Goal: Information Seeking & Learning: Check status

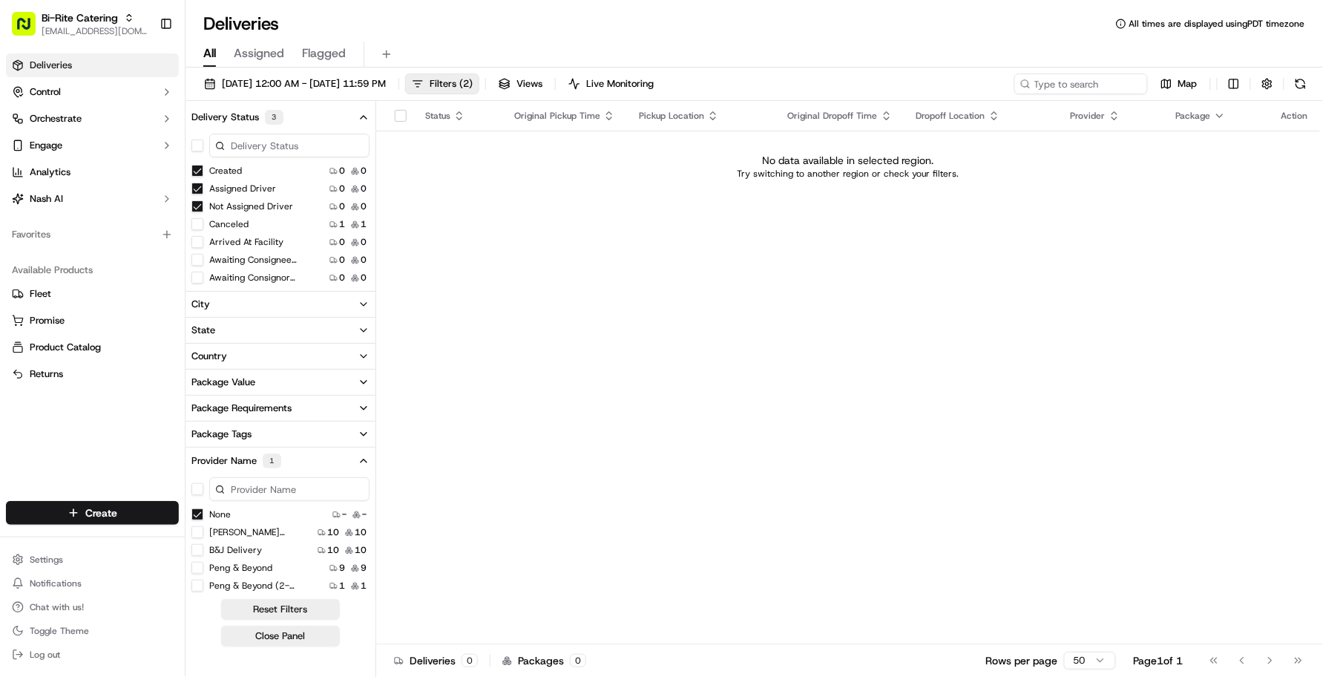
scroll to position [93, 0]
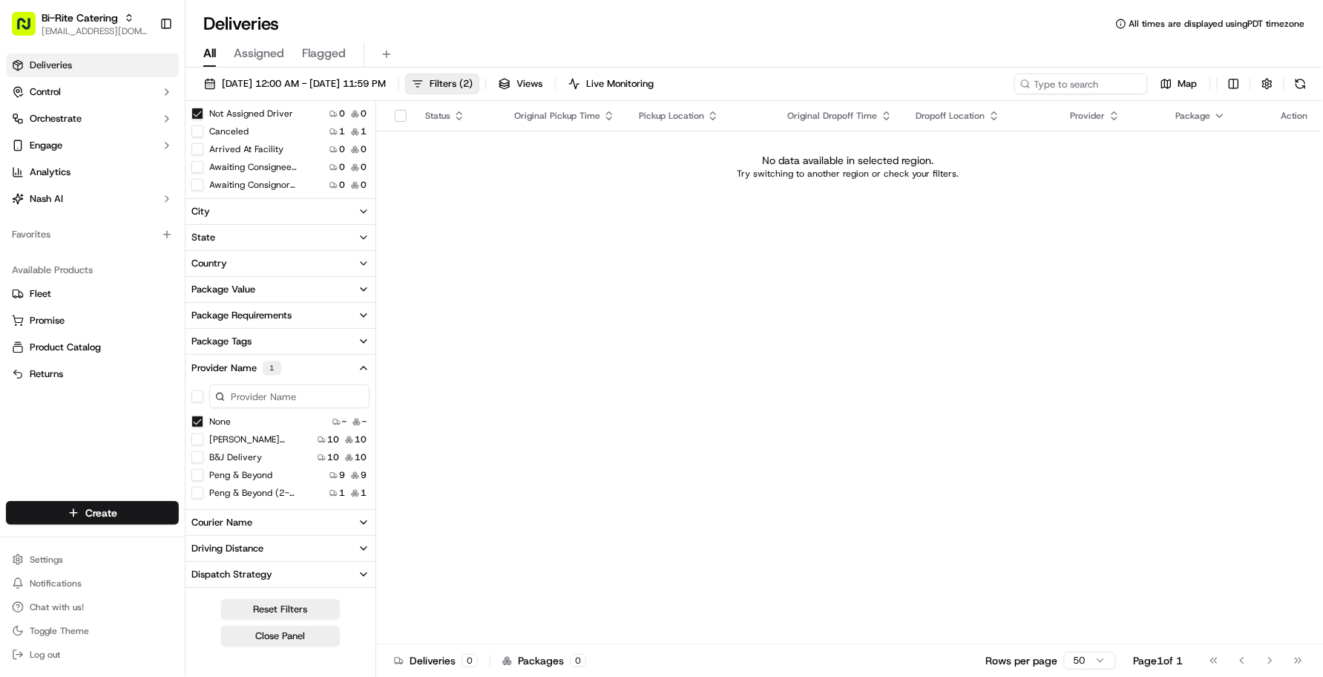
click at [536, 272] on div "Status Original Pickup Time Pickup Location Original Dropoff Time Dropoff Locat…" at bounding box center [848, 372] width 944 height 543
click at [276, 610] on button "Reset Filters" at bounding box center [280, 609] width 119 height 21
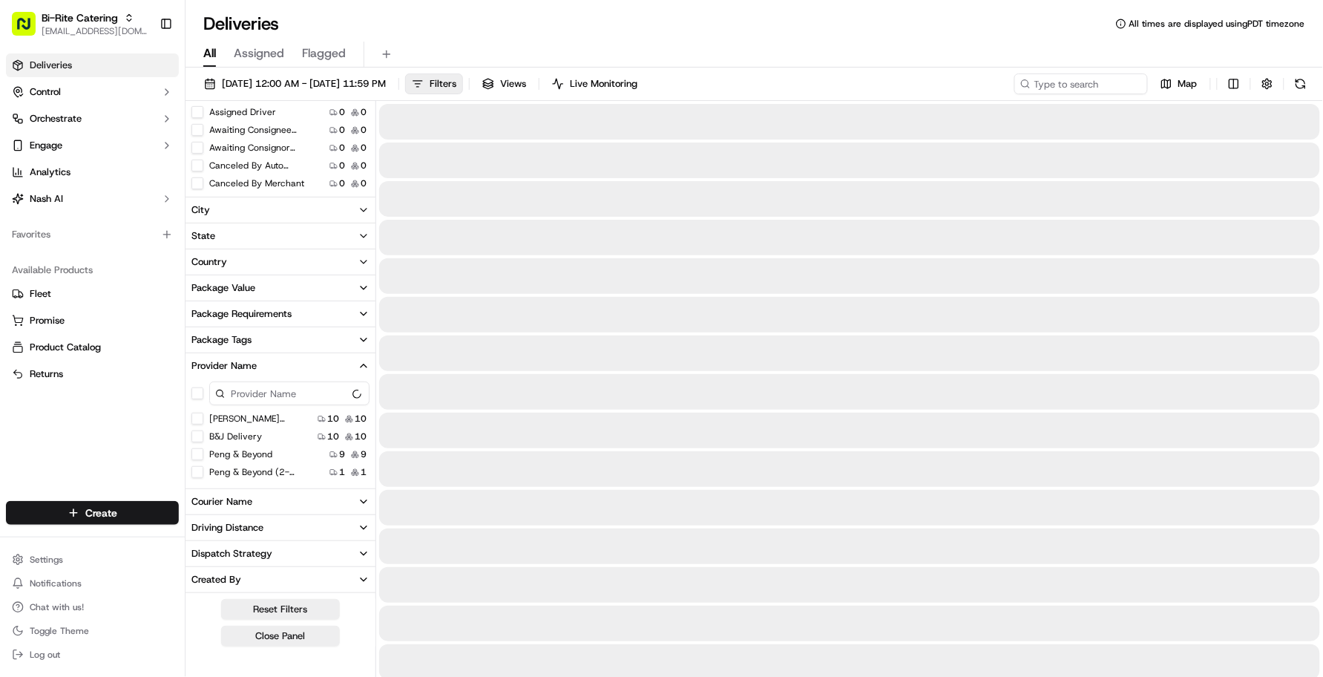
scroll to position [91, 0]
click at [765, 46] on div "All Assigned Flagged" at bounding box center [755, 55] width 1138 height 26
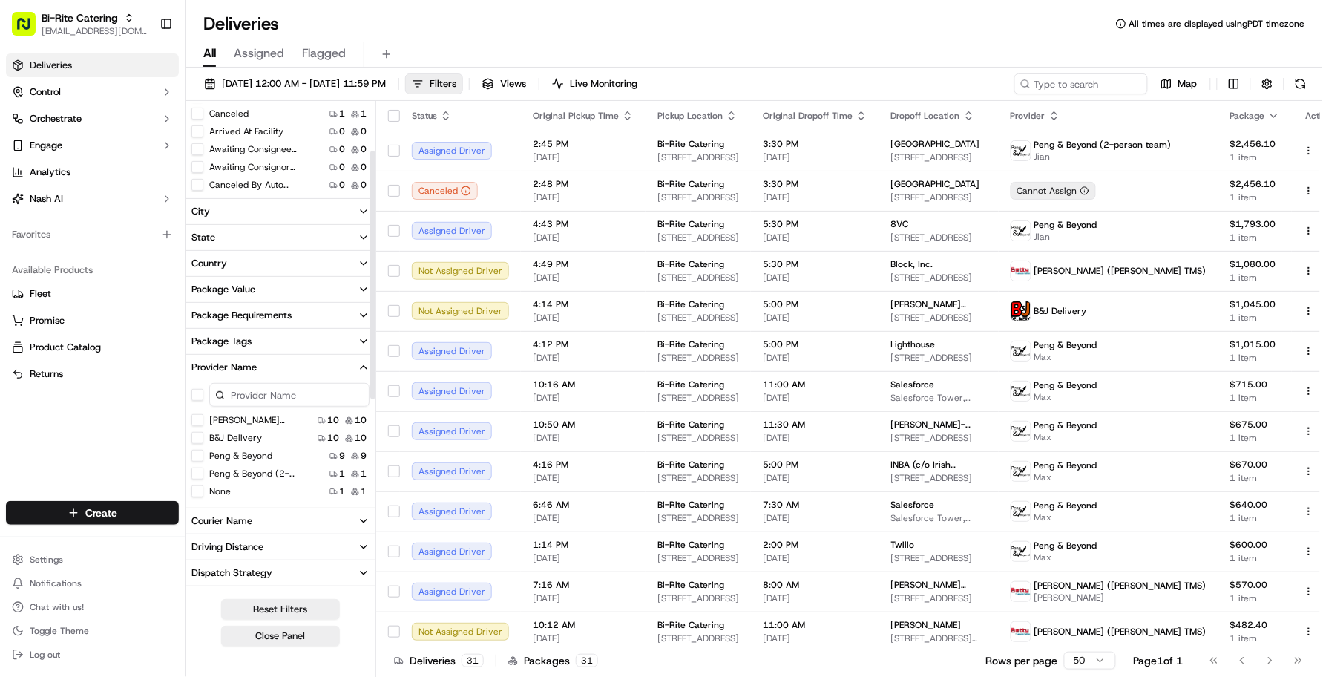
click at [430, 13] on div "Deliveries All times are displayed using PDT timezone" at bounding box center [755, 24] width 1138 height 24
click at [1264, 87] on button "button" at bounding box center [1267, 83] width 21 height 21
click at [1262, 141] on html "Bi-Rite Catering [EMAIL_ADDRESS][DOMAIN_NAME] Toggle Sidebar Deliveries Control…" at bounding box center [661, 338] width 1323 height 677
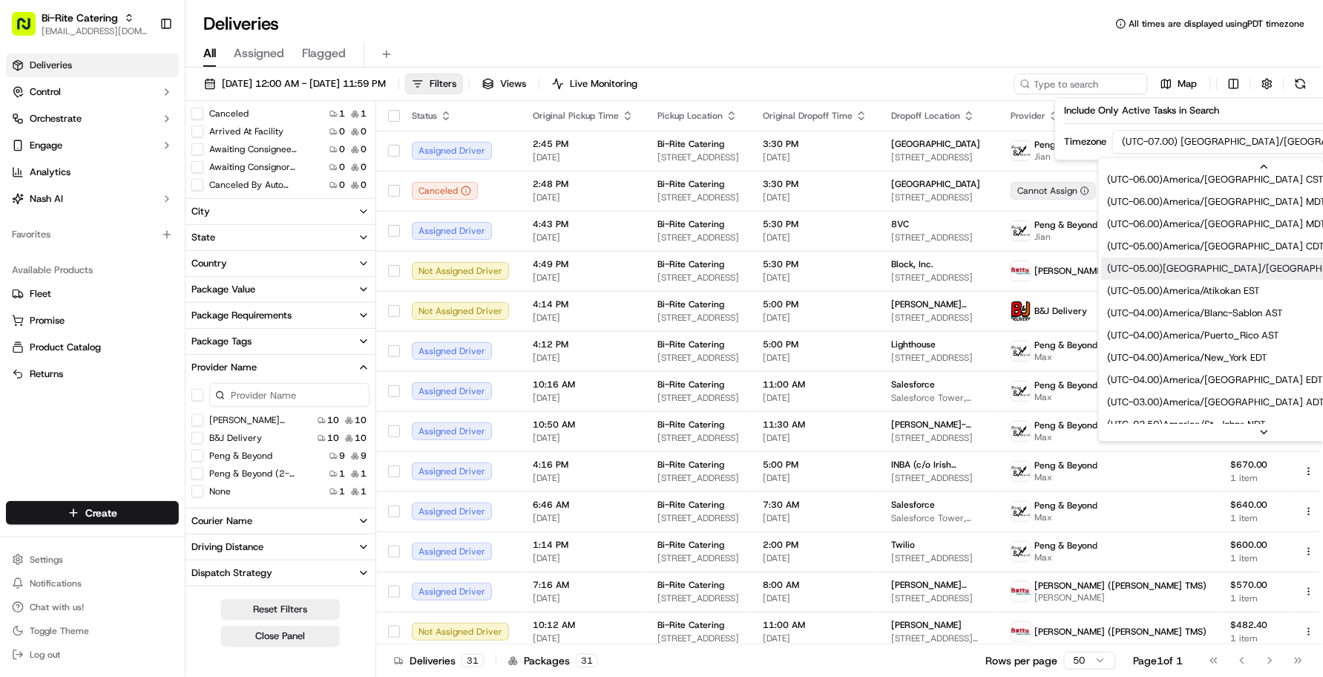
scroll to position [186, 0]
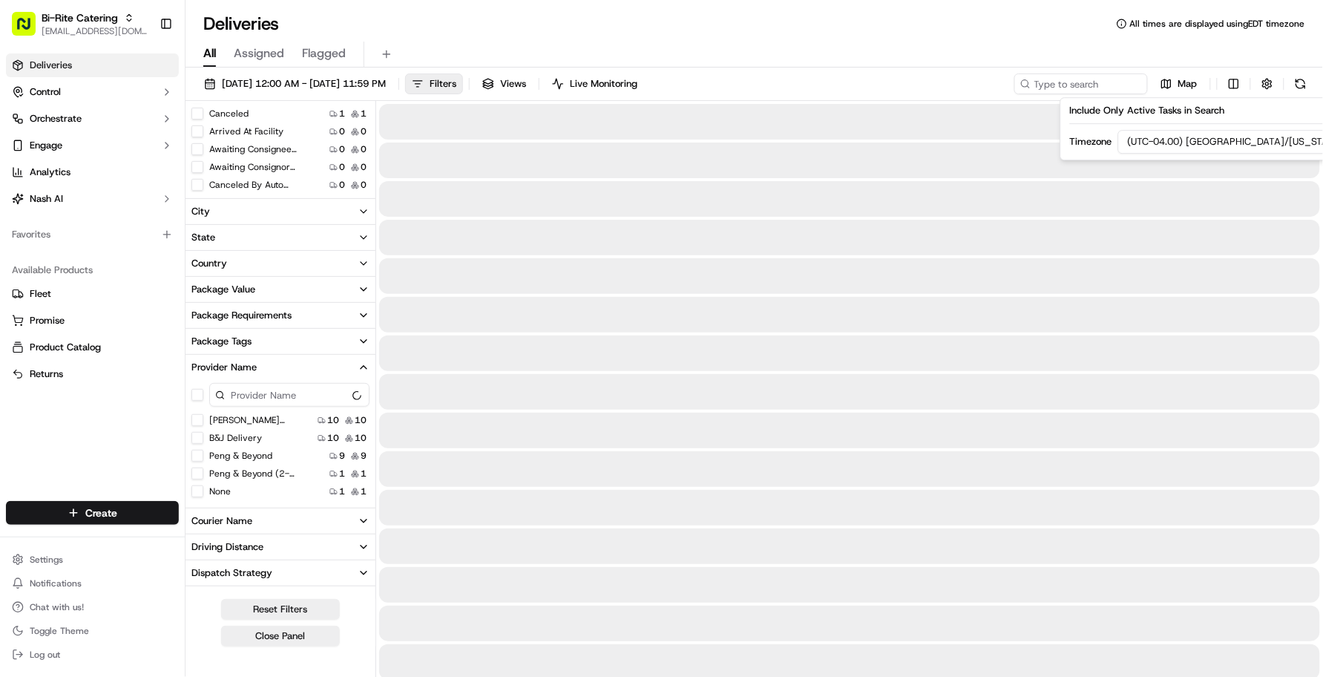
click at [957, 46] on div "All Assigned Flagged" at bounding box center [755, 55] width 1138 height 26
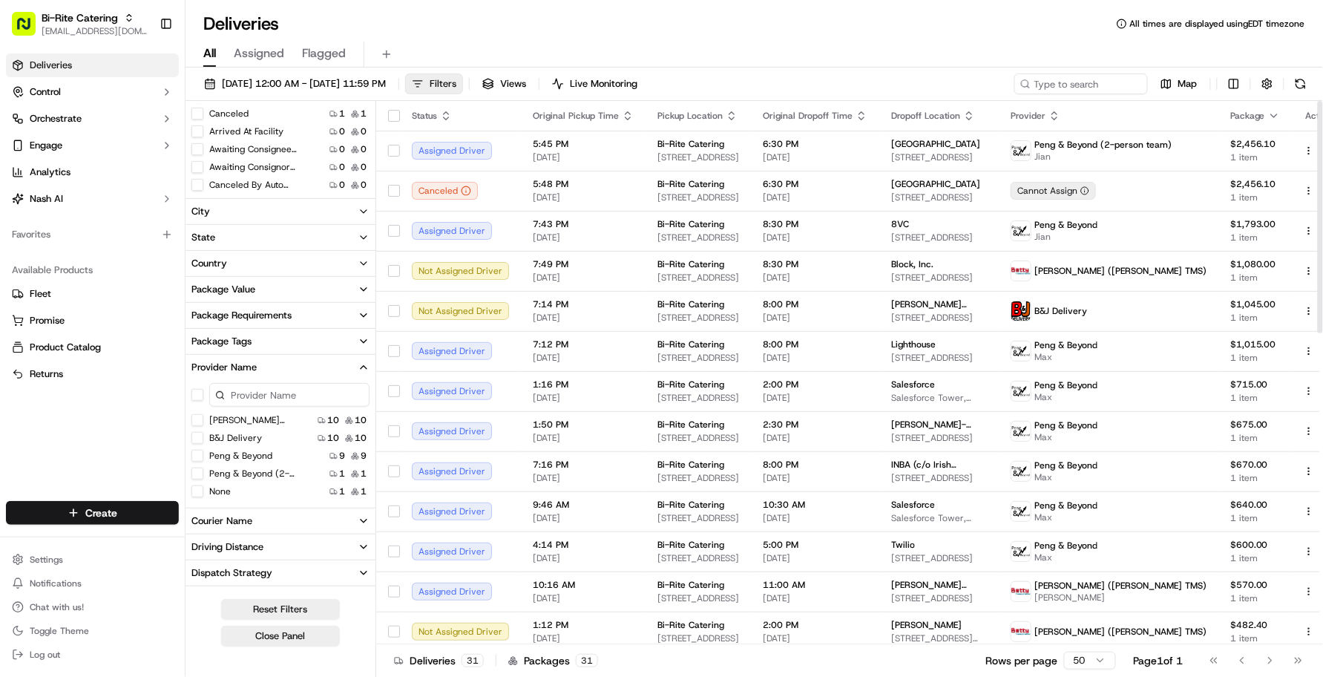
click at [463, 82] on button "Filters" at bounding box center [434, 83] width 58 height 21
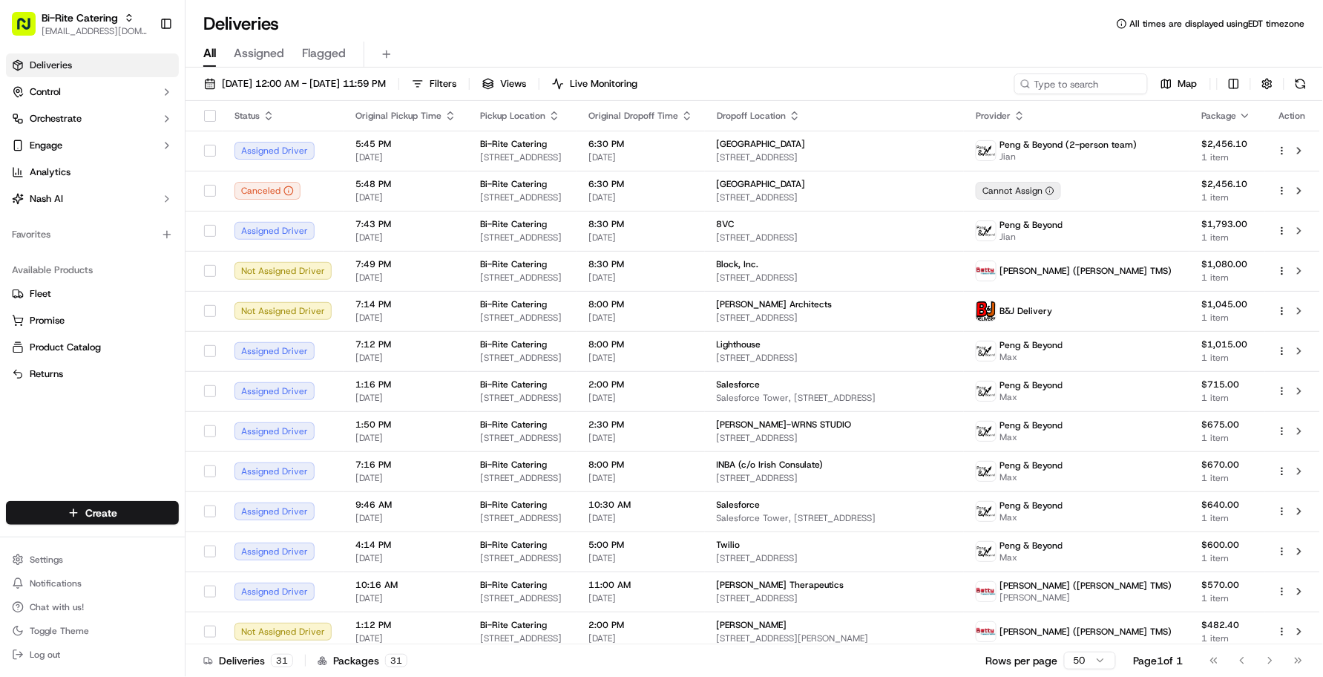
click at [476, 39] on div "All Assigned Flagged" at bounding box center [755, 52] width 1138 height 32
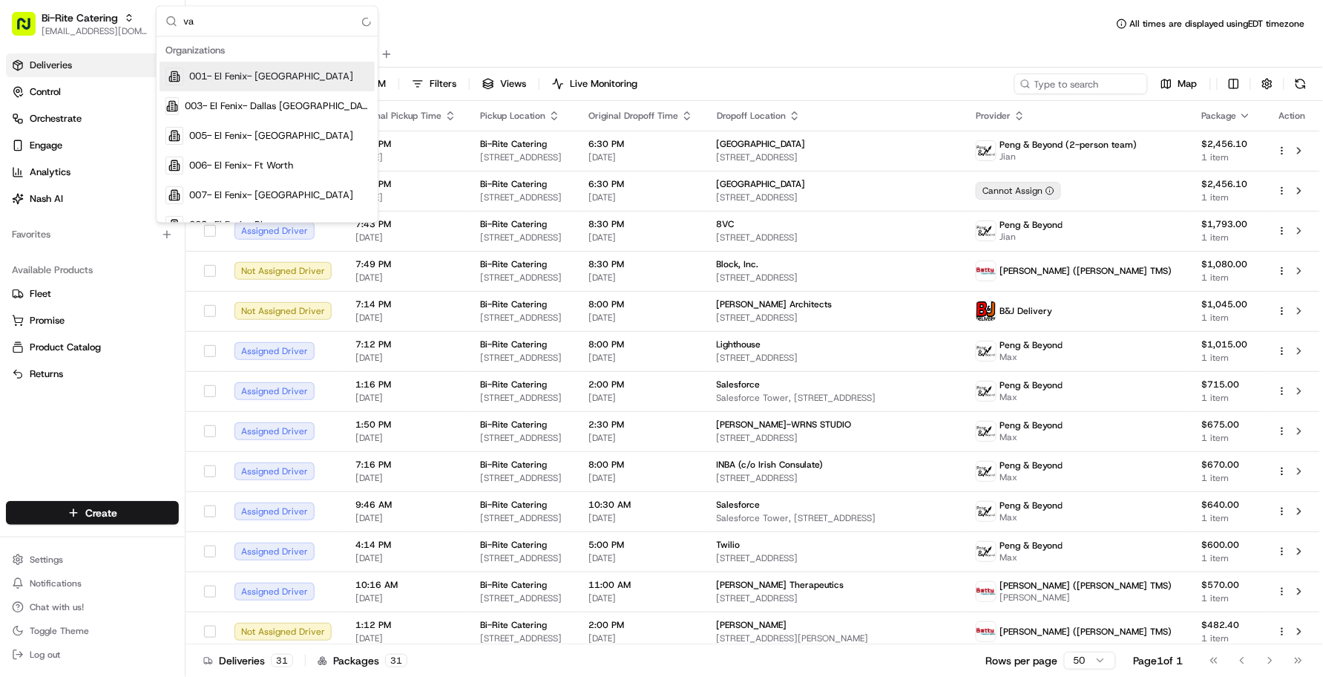
type input "v"
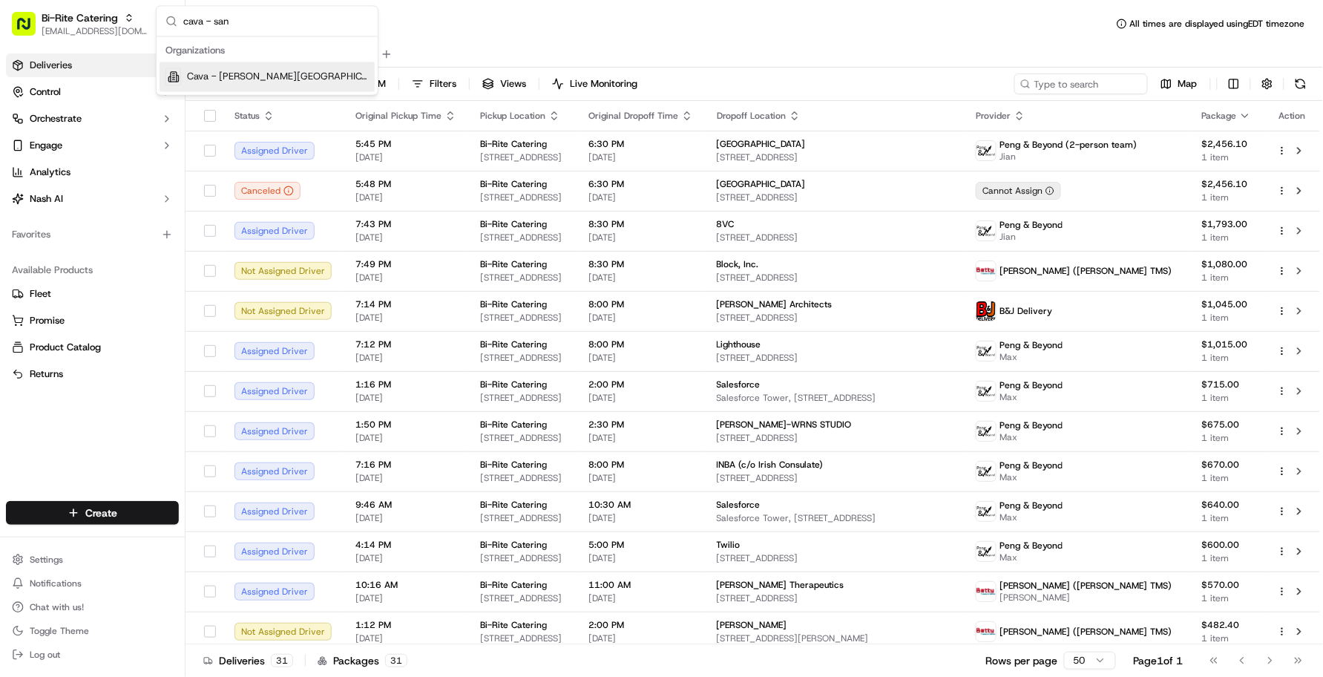
type input "cava - san"
click at [301, 68] on div "Cava - [PERSON_NAME][GEOGRAPHIC_DATA]" at bounding box center [267, 77] width 215 height 30
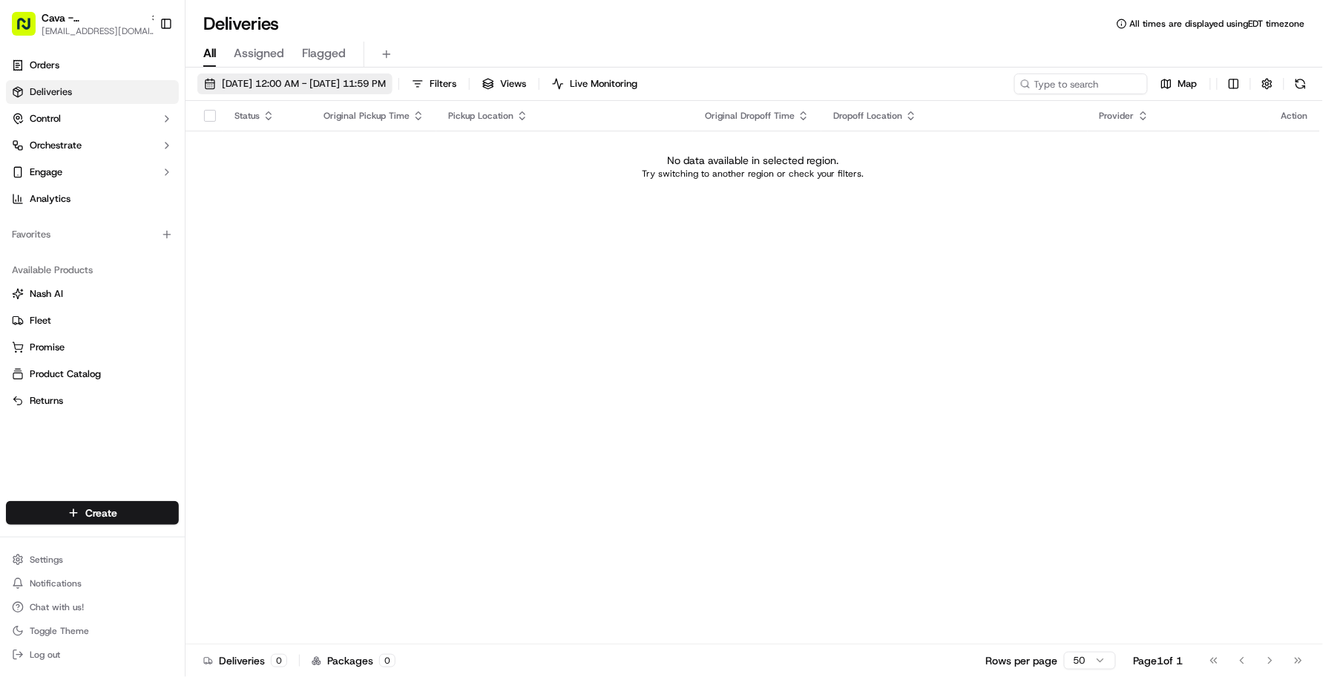
click at [294, 88] on span "[DATE] 12:00 AM - [DATE] 11:59 PM" at bounding box center [304, 83] width 164 height 13
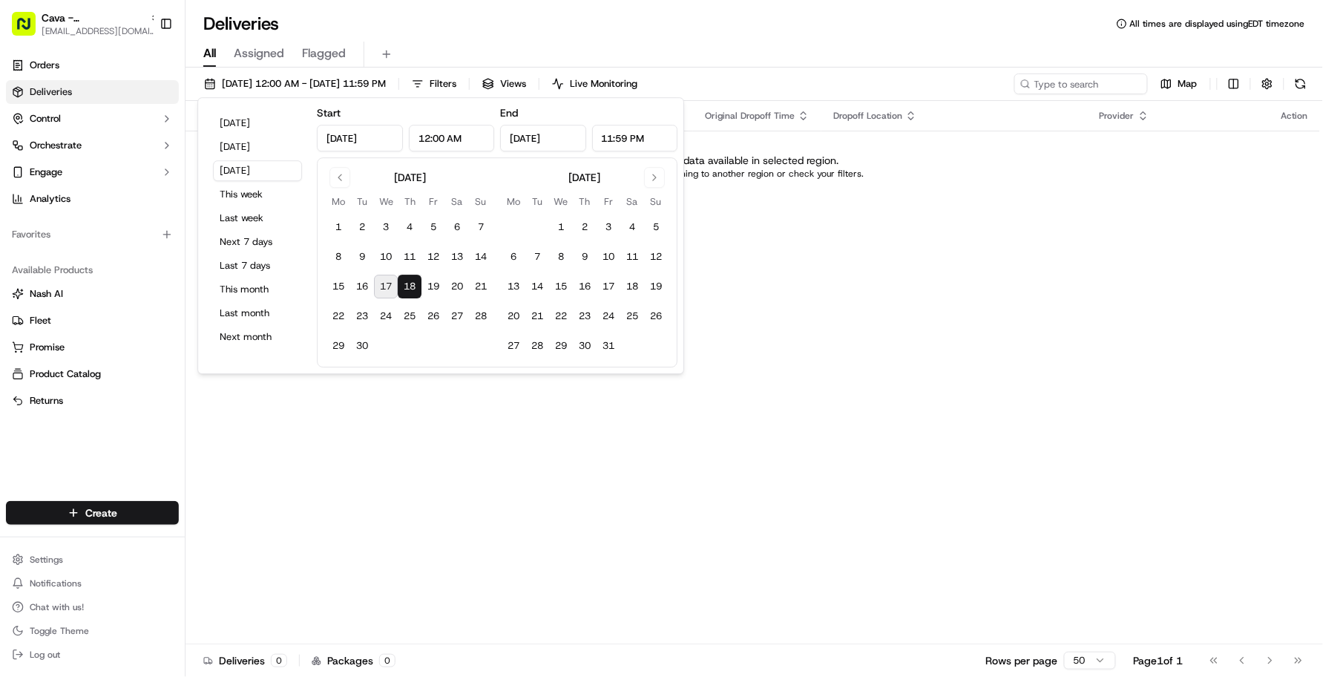
click at [954, 352] on div "Status Original Pickup Time Pickup Location Original Dropoff Time Dropoff Locat…" at bounding box center [753, 372] width 1135 height 543
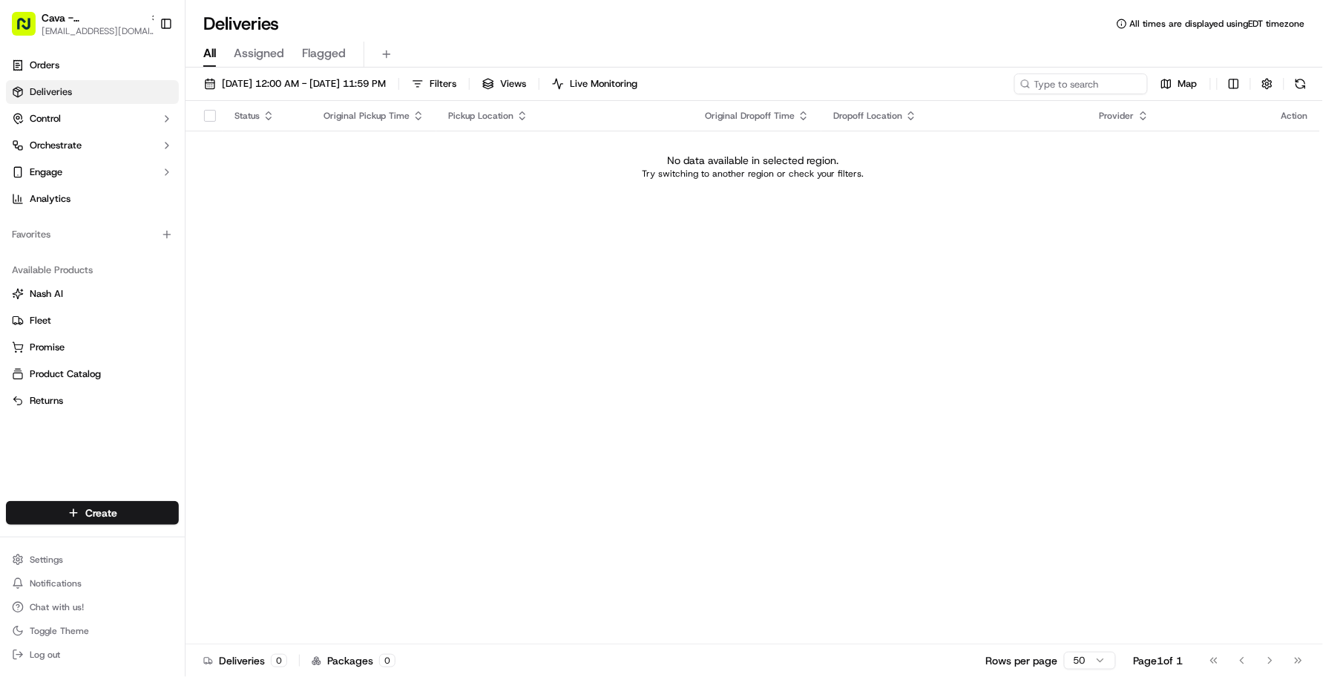
click at [335, 220] on div "Status Original Pickup Time Pickup Location Original Dropoff Time Dropoff Locat…" at bounding box center [753, 372] width 1135 height 543
click at [371, 96] on div "[DATE] 12:00 AM - [DATE] 11:59 PM Filters Views Live Monitoring Map" at bounding box center [755, 86] width 1138 height 27
click at [381, 93] on button "[DATE] 12:00 AM - [DATE] 11:59 PM" at bounding box center [294, 83] width 195 height 21
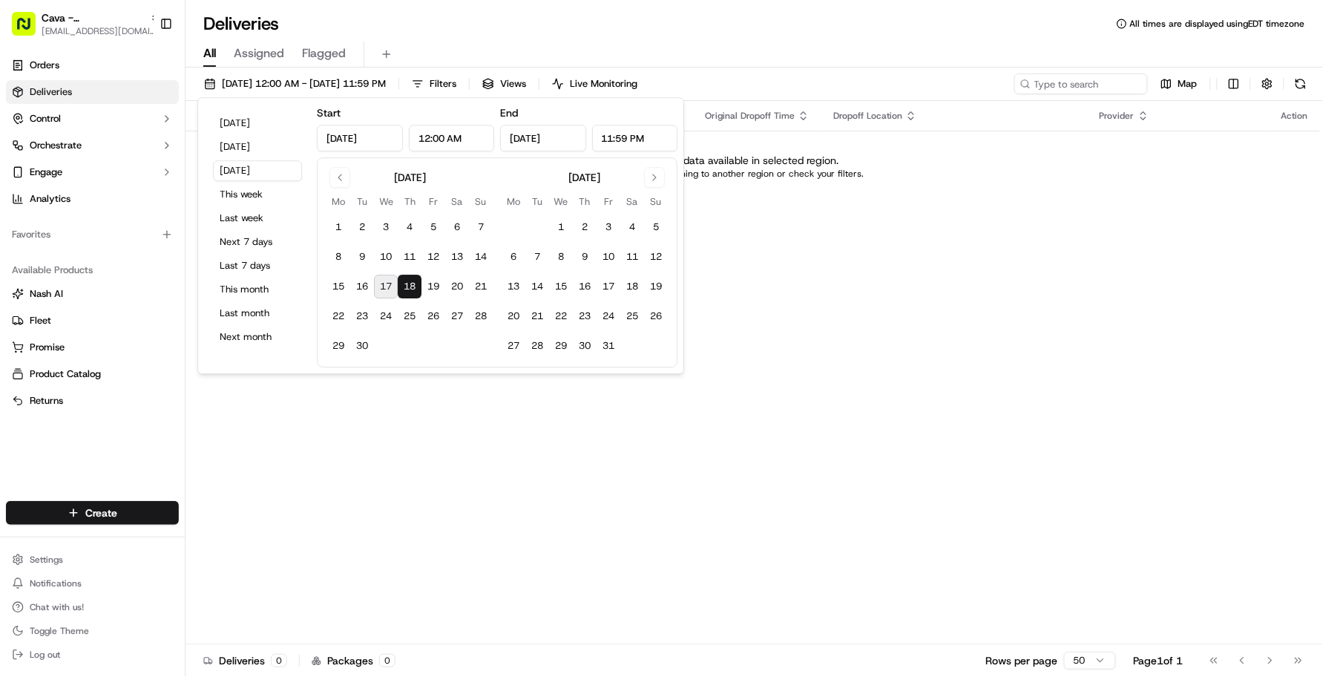
click at [757, 34] on div "Deliveries All times are displayed using EDT timezone" at bounding box center [755, 24] width 1138 height 24
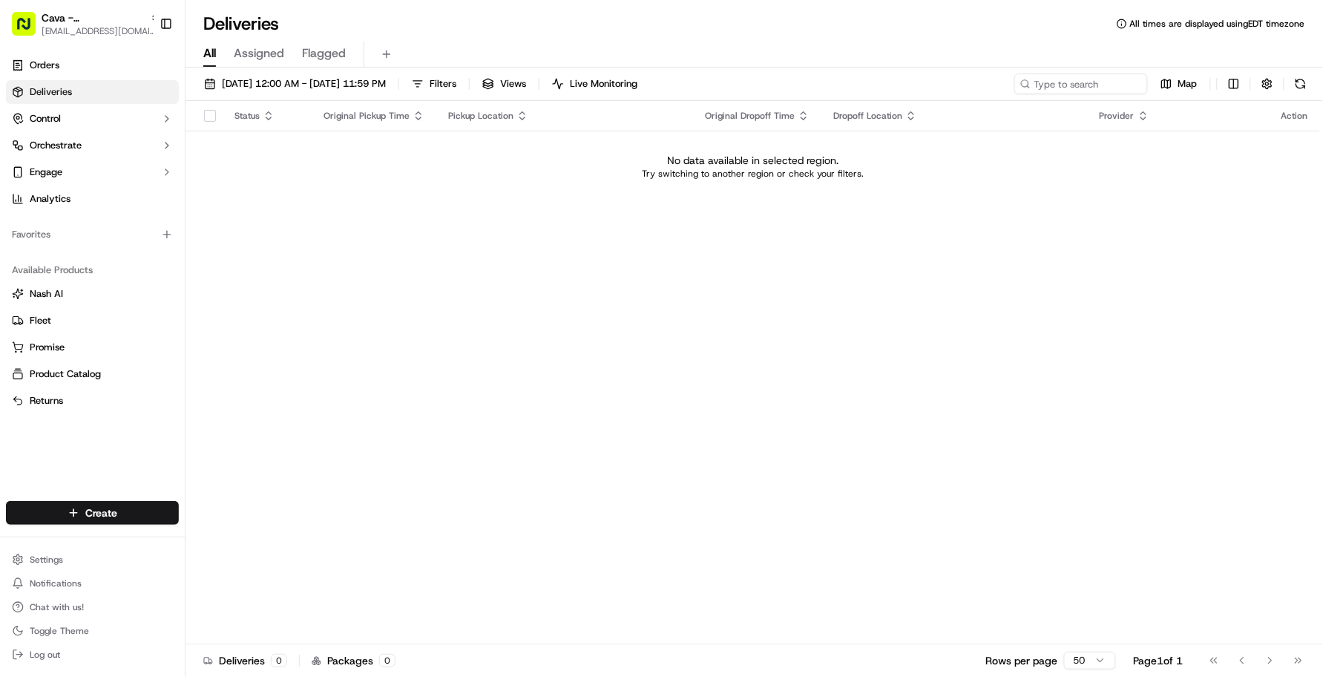
click at [346, 215] on div "Status Original Pickup Time Pickup Location Original Dropoff Time Dropoff Locat…" at bounding box center [753, 372] width 1135 height 543
click at [269, 78] on span "[DATE] 12:00 AM - [DATE] 11:59 PM" at bounding box center [304, 83] width 164 height 13
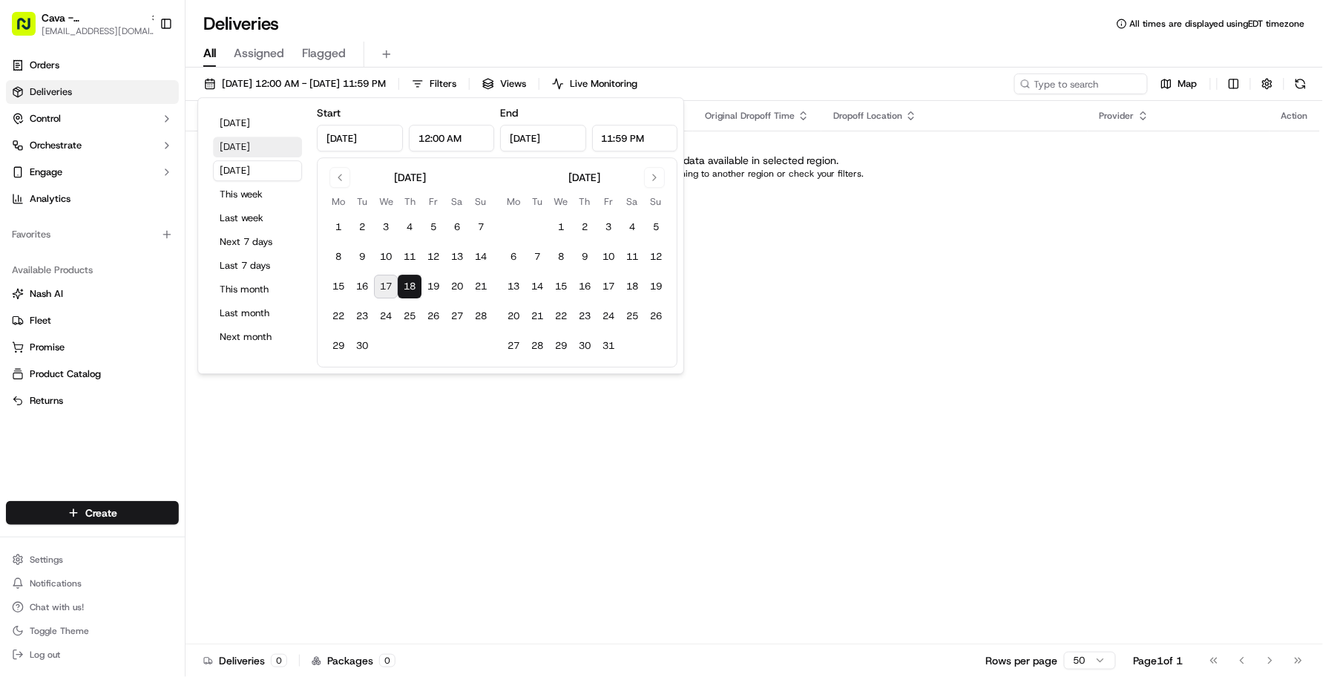
click at [254, 152] on button "[DATE]" at bounding box center [257, 147] width 89 height 21
type input "[DATE]"
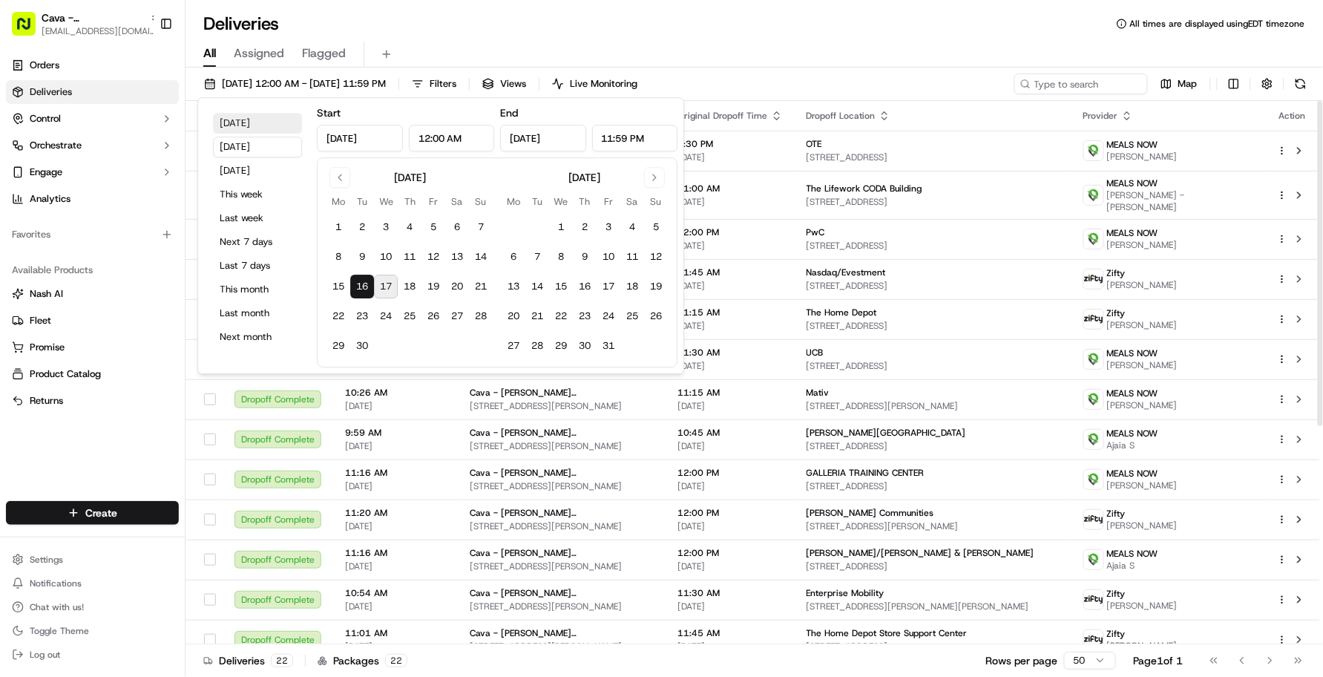
click at [272, 130] on button "[DATE]" at bounding box center [257, 123] width 89 height 21
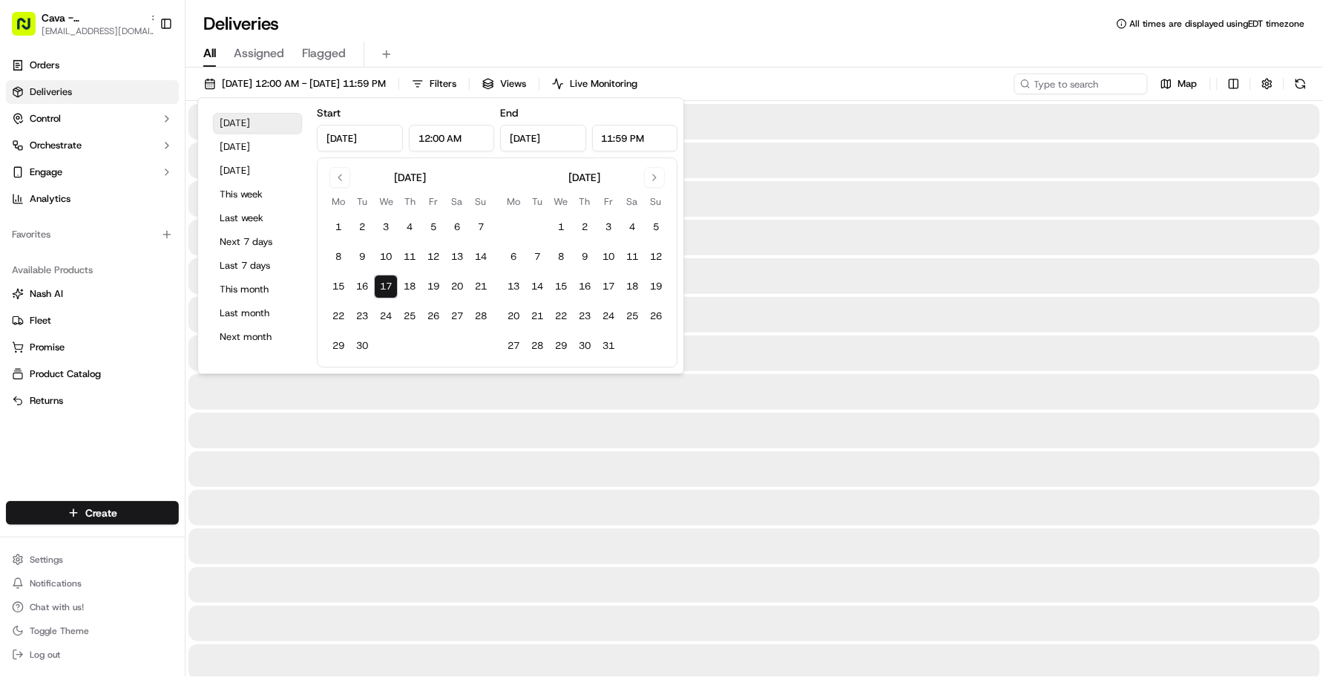
type input "[DATE]"
click at [587, 30] on div "Deliveries All times are displayed using EDT timezone" at bounding box center [755, 24] width 1138 height 24
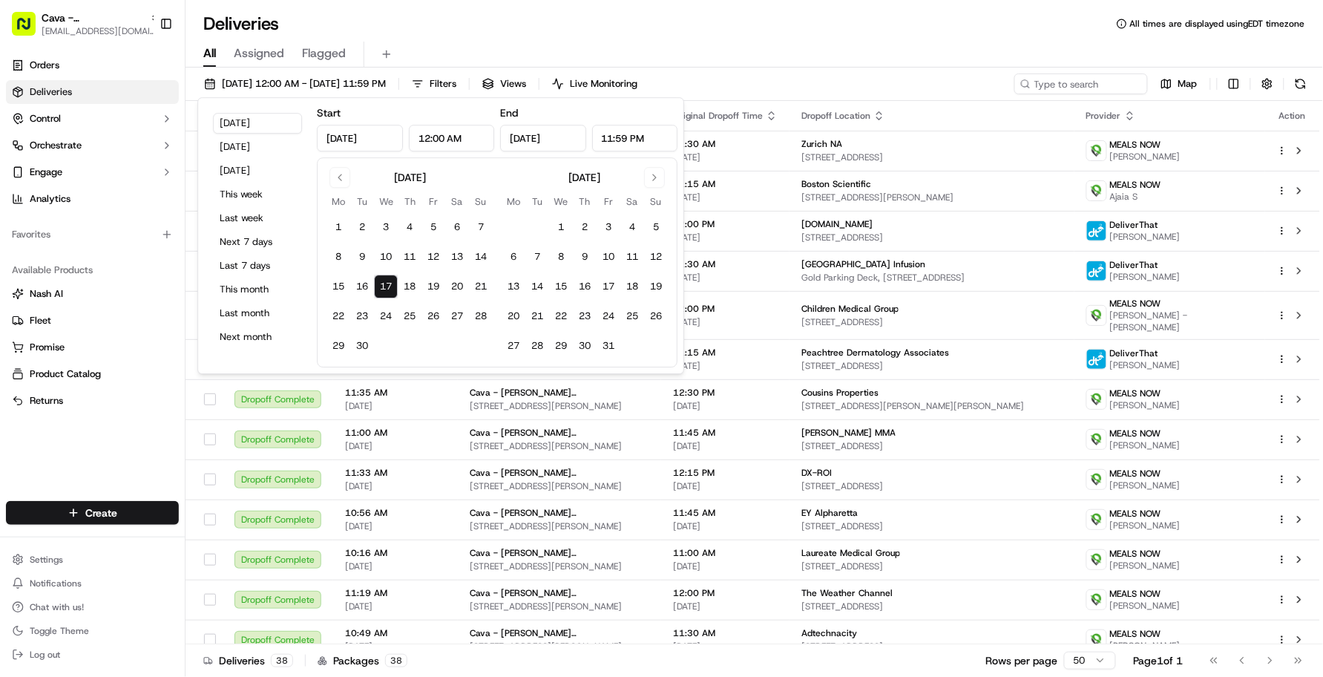
click at [588, 30] on div "Deliveries All times are displayed using EDT timezone" at bounding box center [755, 24] width 1138 height 24
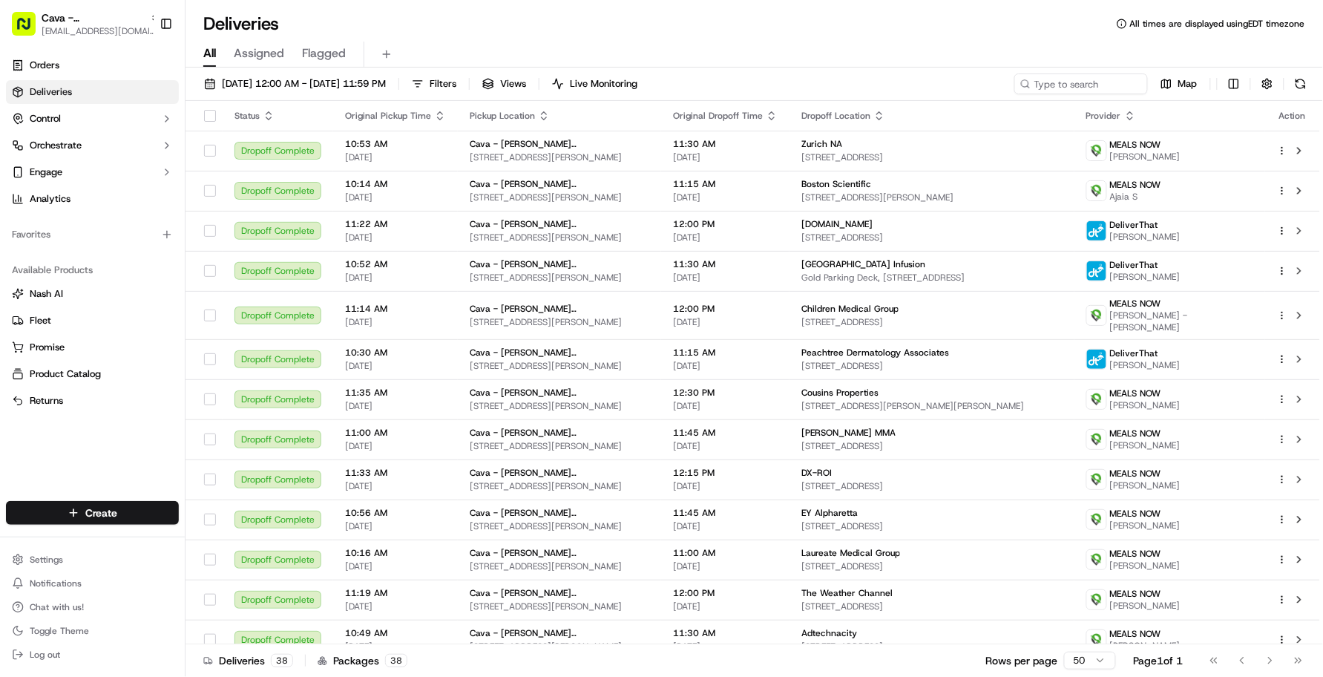
click at [588, 30] on div "Deliveries All times are displayed using EDT timezone" at bounding box center [755, 24] width 1138 height 24
click at [297, 85] on span "[DATE] 12:00 AM - [DATE] 11:59 PM" at bounding box center [304, 83] width 164 height 13
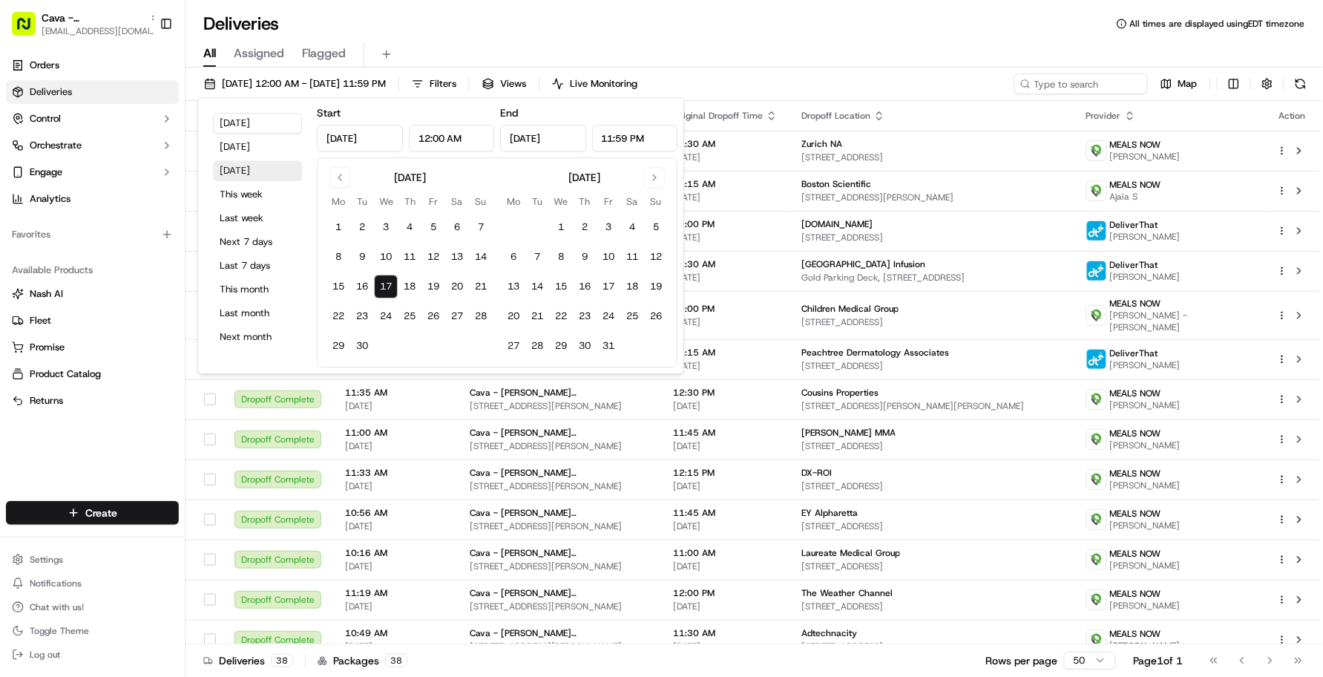
click at [253, 174] on button "[DATE]" at bounding box center [257, 170] width 89 height 21
type input "[DATE]"
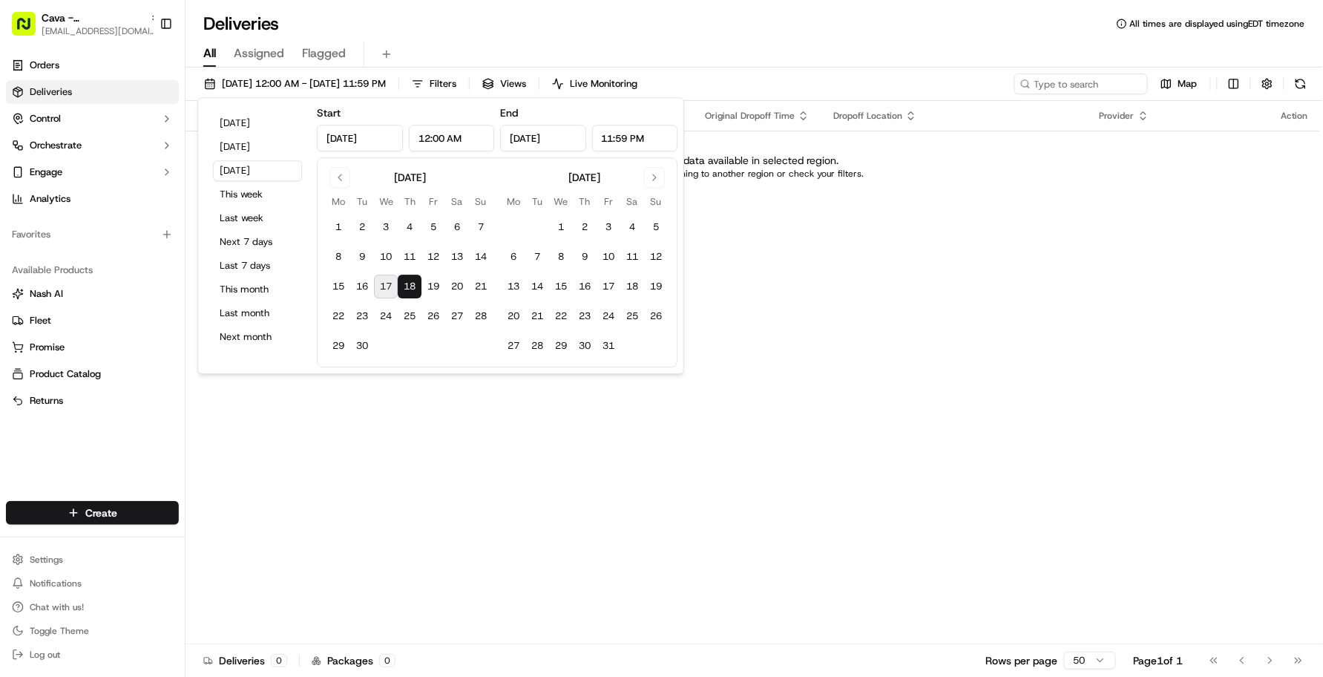
click at [816, 48] on div "All Assigned Flagged" at bounding box center [755, 55] width 1138 height 26
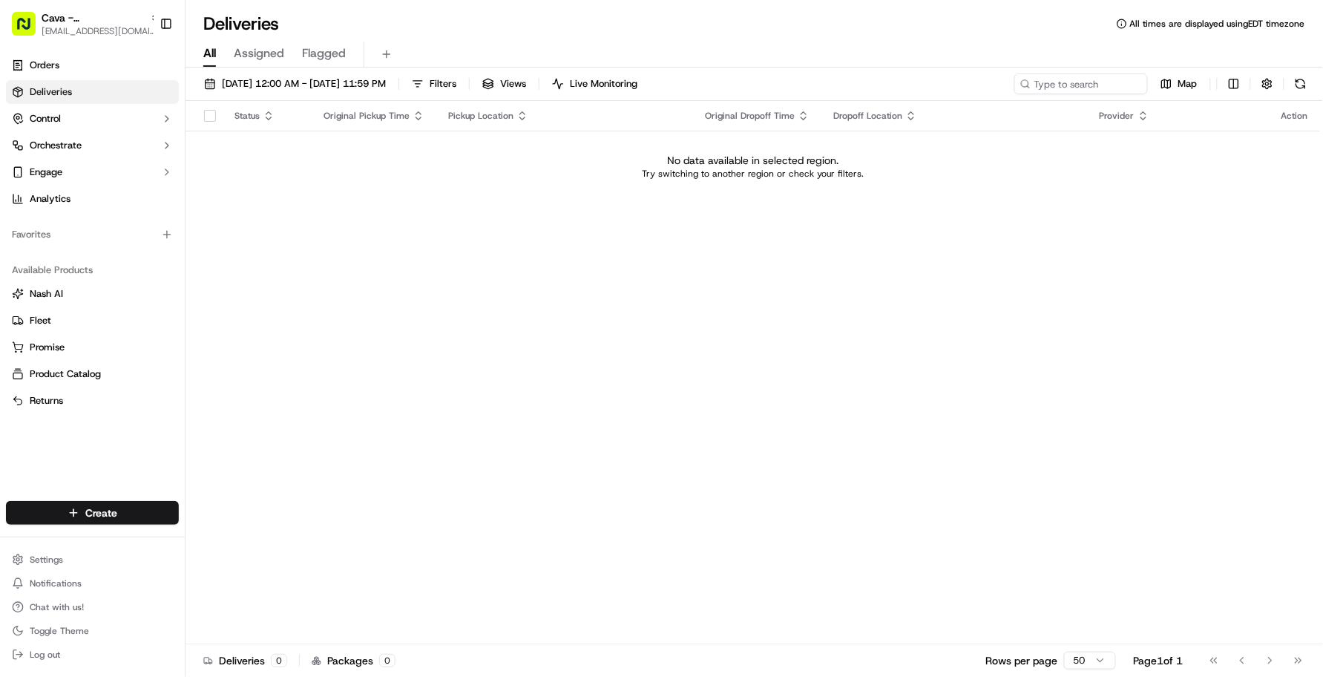
click at [358, 257] on div "Status Original Pickup Time Pickup Location Original Dropoff Time Dropoff Locat…" at bounding box center [753, 372] width 1135 height 543
click at [343, 306] on div "Status Original Pickup Time Pickup Location Original Dropoff Time Dropoff Locat…" at bounding box center [753, 372] width 1135 height 543
drag, startPoint x: 518, startPoint y: 42, endPoint x: 528, endPoint y: 46, distance: 11.3
click at [520, 42] on div "All Assigned Flagged" at bounding box center [755, 55] width 1138 height 26
click at [463, 86] on button "Filters" at bounding box center [434, 83] width 58 height 21
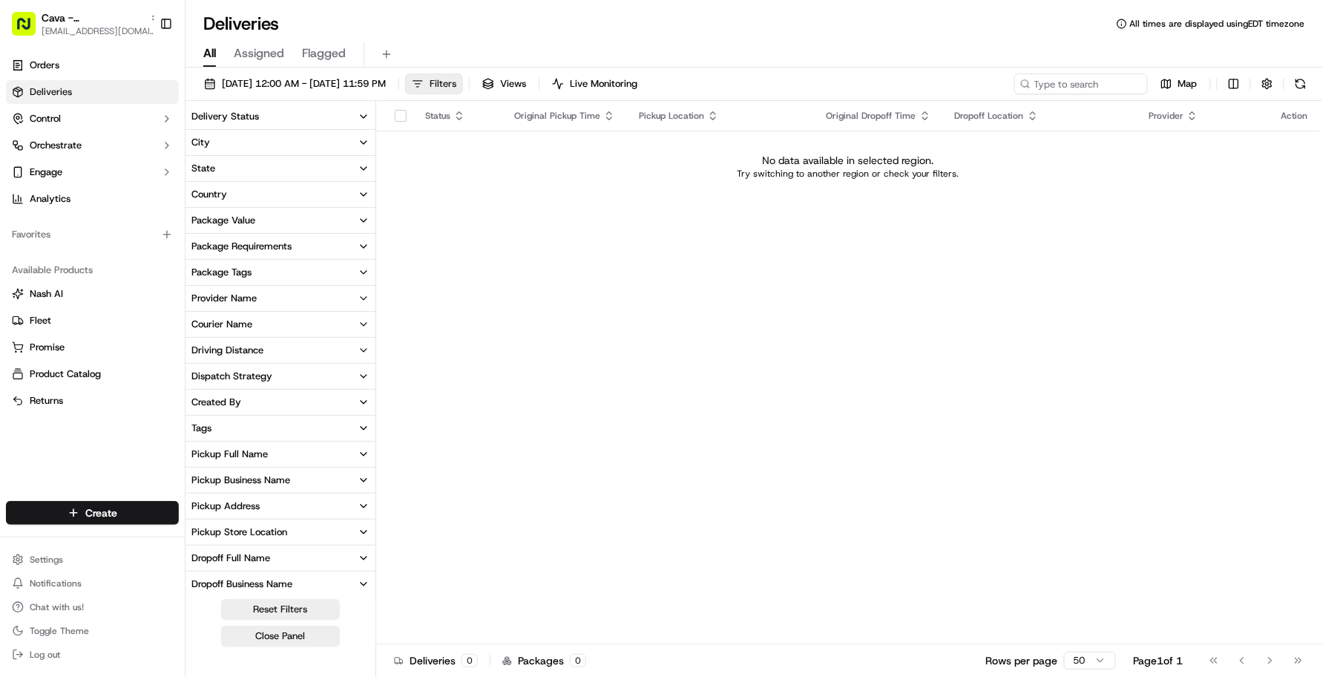
click at [463, 86] on button "Filters" at bounding box center [434, 83] width 58 height 21
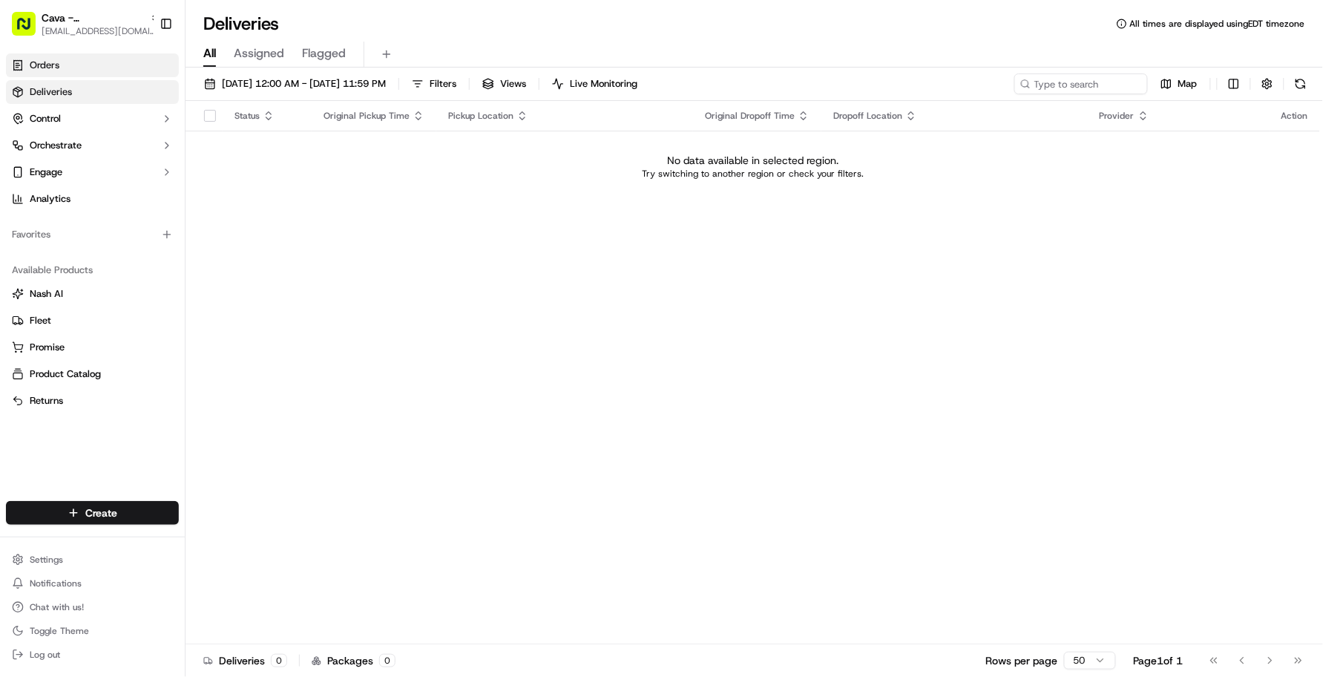
click at [83, 72] on link "Orders" at bounding box center [92, 65] width 173 height 24
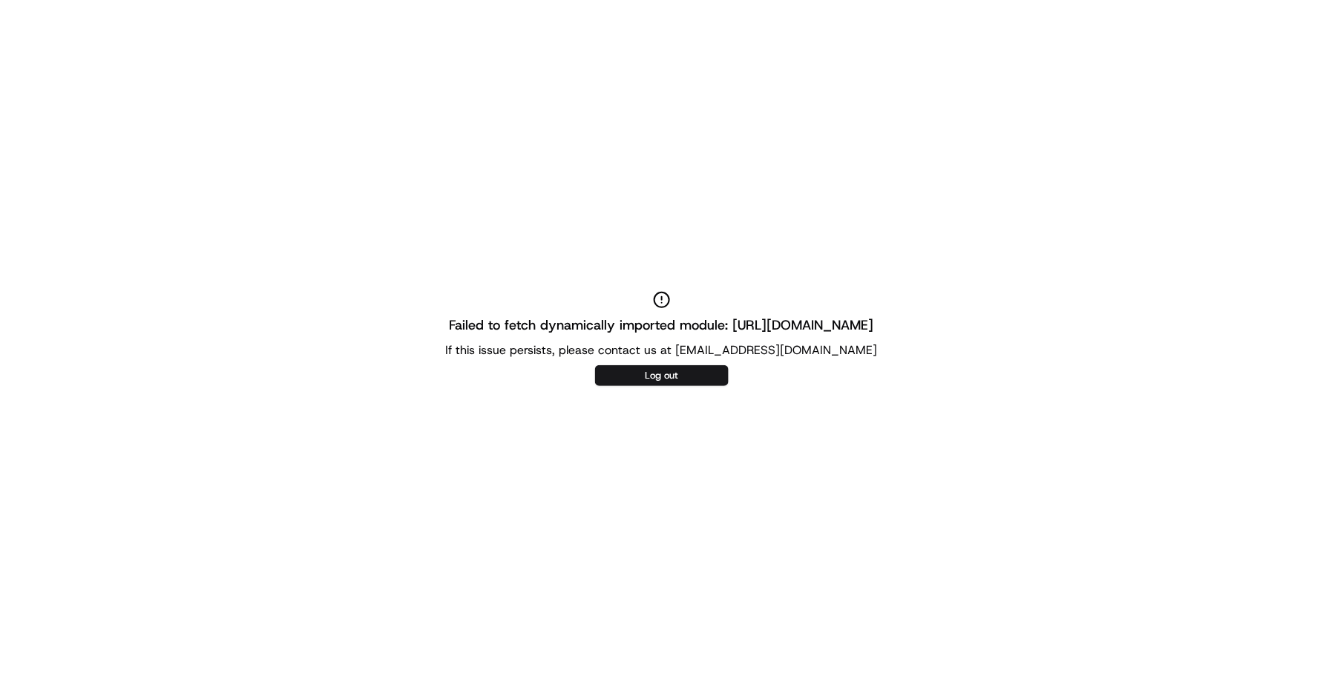
click at [134, 0] on div "Failed to fetch dynamically imported module: [URL][DOMAIN_NAME] If this issue p…" at bounding box center [661, 338] width 1323 height 677
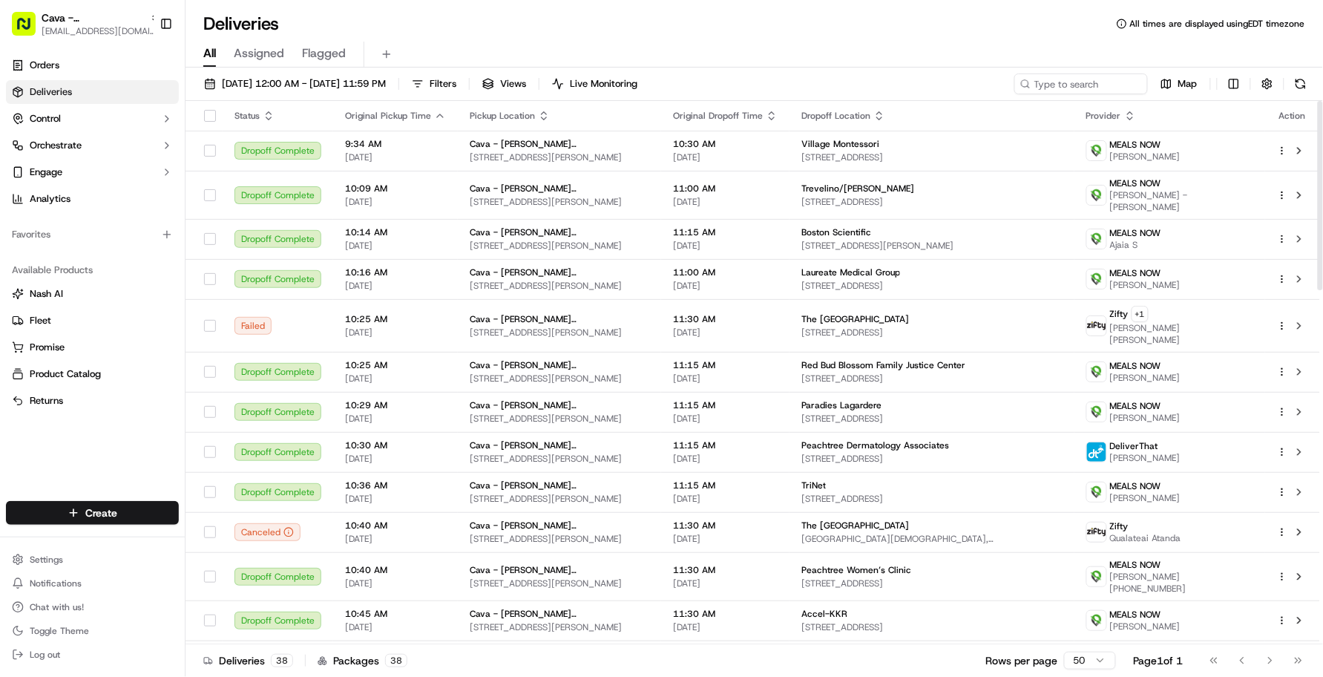
click at [75, 449] on div "Orders Deliveries Control Orchestrate Engage Analytics Favorites Available Prod…" at bounding box center [92, 268] width 185 height 442
